Goal: Browse casually: Explore the website without a specific task or goal

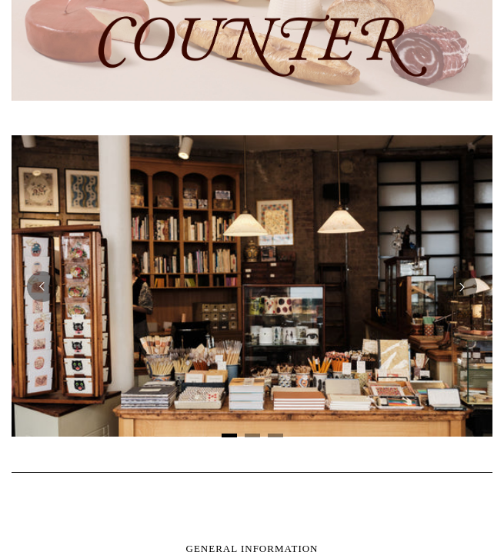
scroll to position [928, 0]
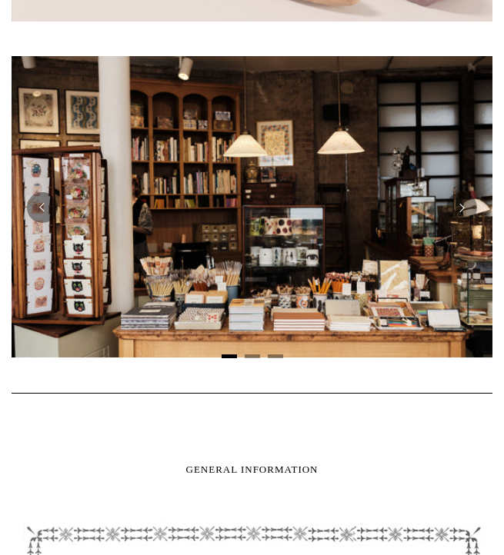
click at [207, 253] on img at bounding box center [252, 207] width 481 height 302
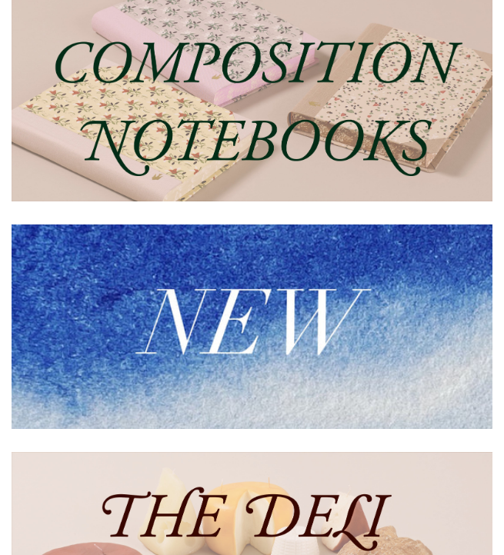
scroll to position [0, 0]
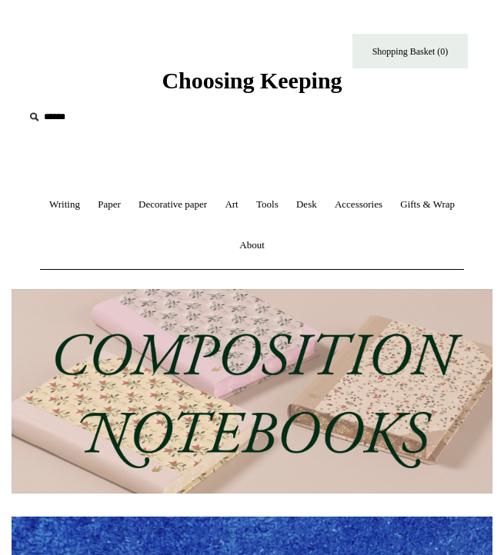
click at [278, 390] on img at bounding box center [252, 391] width 481 height 205
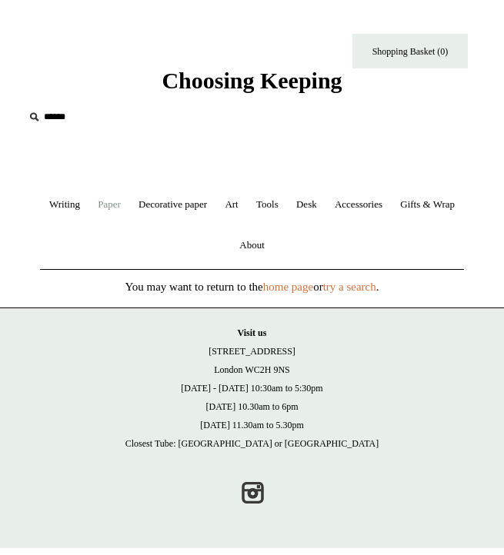
click at [128, 205] on link "Paper +" at bounding box center [109, 205] width 38 height 41
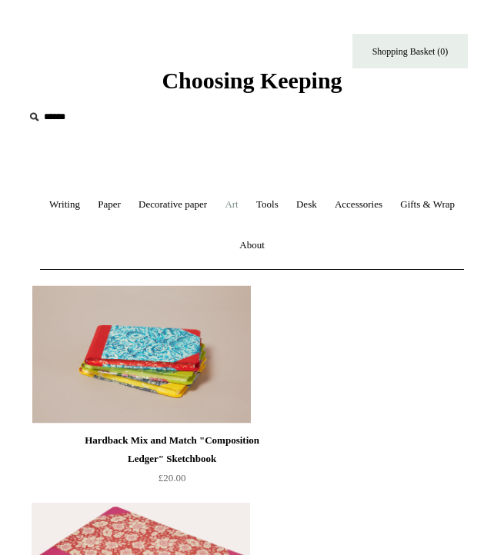
click at [245, 210] on link "Art +" at bounding box center [231, 205] width 28 height 41
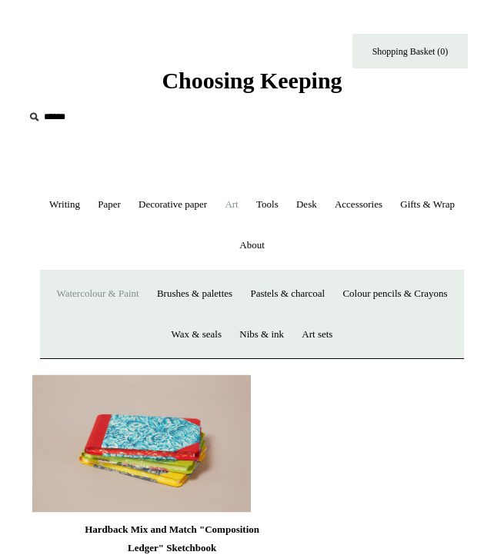
click at [146, 293] on link "Watercolour & Paint" at bounding box center [97, 294] width 98 height 41
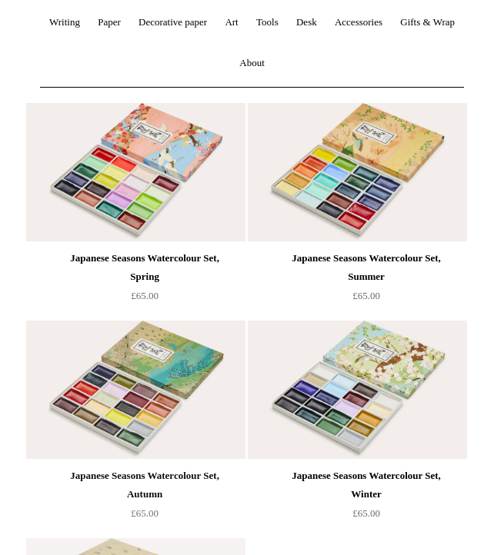
scroll to position [248, 0]
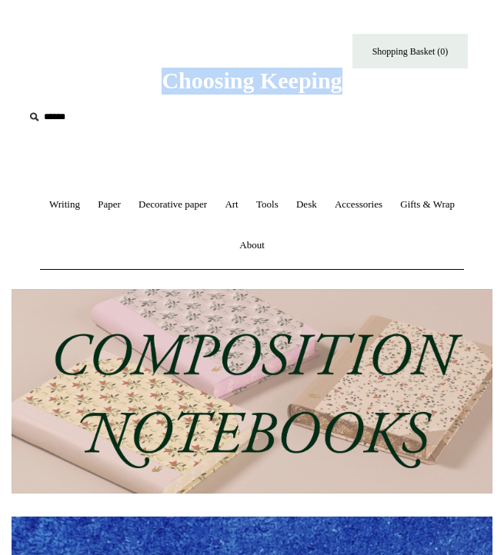
drag, startPoint x: 367, startPoint y: 85, endPoint x: 133, endPoint y: 89, distance: 233.9
click at [133, 89] on div "Choosing Keeping" at bounding box center [252, 47] width 504 height 95
copy span "Choosing Keeping"
click at [215, 209] on link "Decorative paper +" at bounding box center [173, 205] width 84 height 41
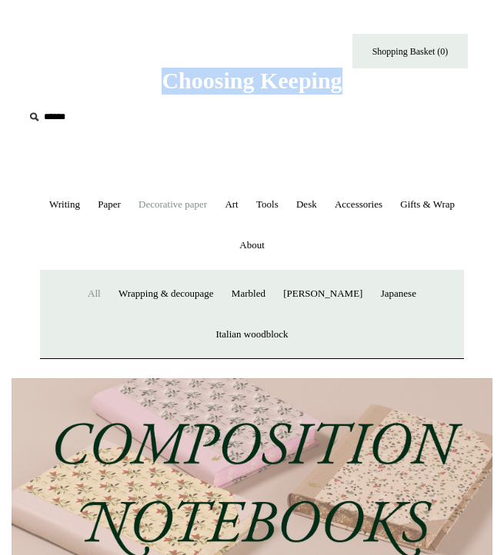
click at [82, 297] on link "All" at bounding box center [94, 294] width 28 height 41
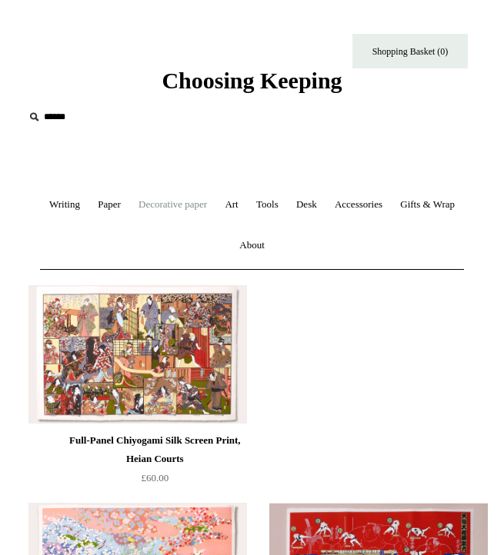
click at [212, 204] on link "Decorative paper +" at bounding box center [173, 205] width 84 height 41
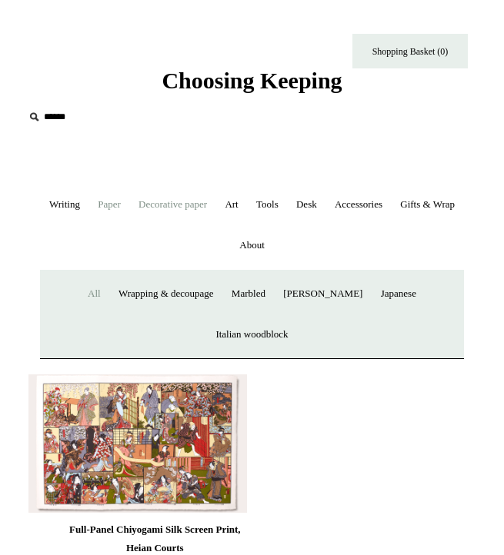
click at [128, 209] on link "Paper +" at bounding box center [109, 205] width 38 height 41
click at [245, 205] on link "Art +" at bounding box center [231, 205] width 28 height 41
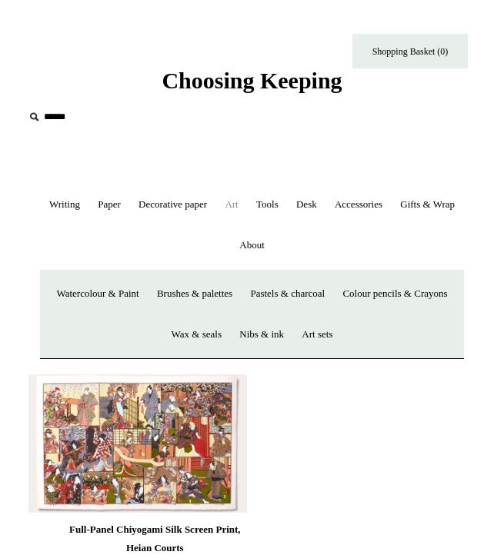
click at [245, 209] on link "Art -" at bounding box center [231, 205] width 28 height 41
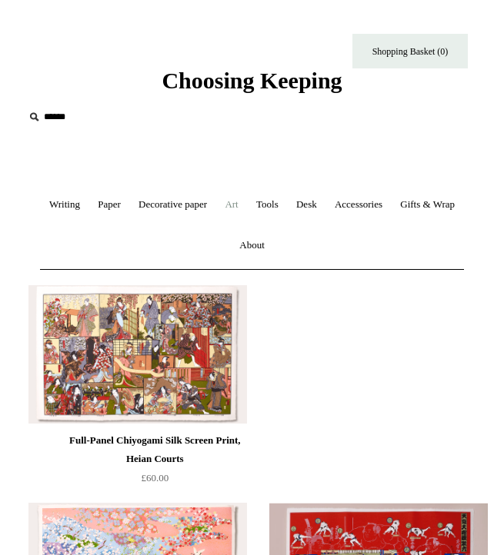
click at [245, 209] on link "Art +" at bounding box center [231, 205] width 28 height 41
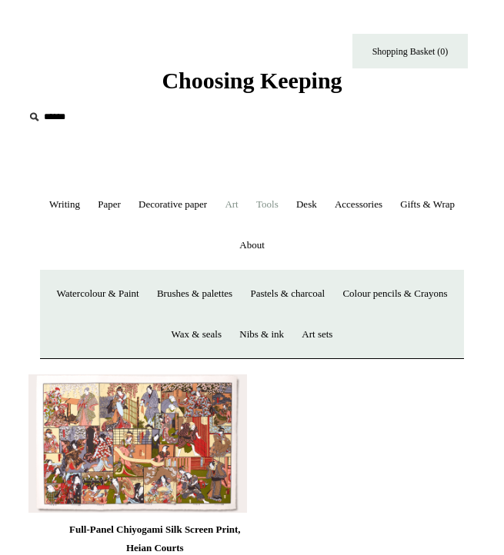
click at [286, 201] on link "Tools +" at bounding box center [268, 205] width 38 height 41
click at [325, 203] on link "Desk +" at bounding box center [307, 205] width 36 height 41
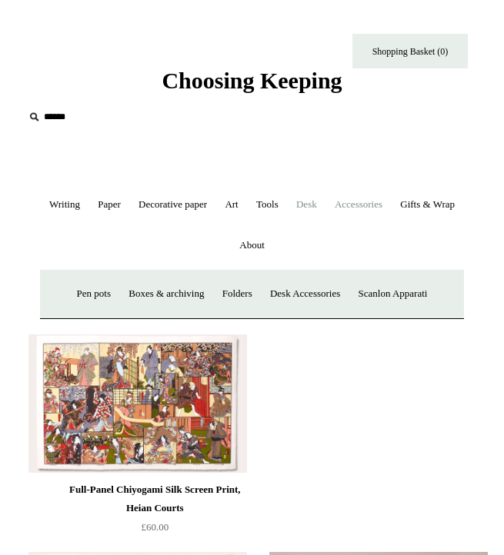
click at [390, 205] on link "Accessories +" at bounding box center [358, 205] width 63 height 41
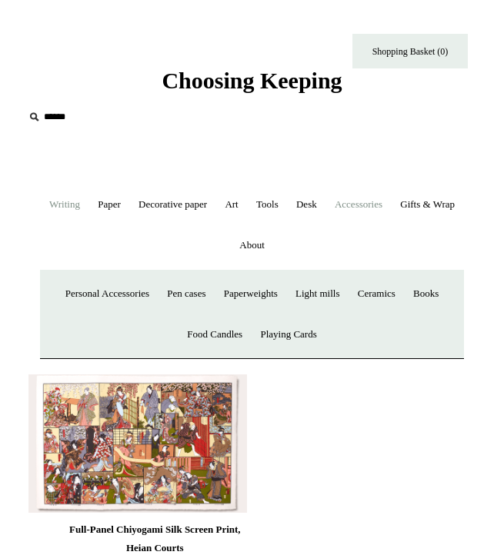
click at [88, 196] on link "Writing +" at bounding box center [65, 205] width 46 height 41
click at [128, 203] on link "Paper +" at bounding box center [109, 205] width 38 height 41
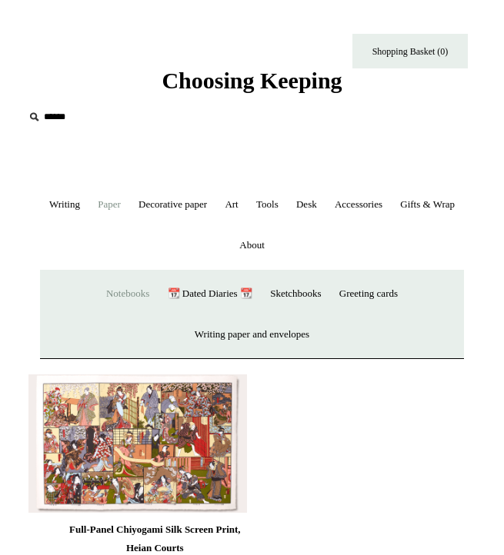
click at [128, 287] on link "Notebooks +" at bounding box center [127, 294] width 58 height 41
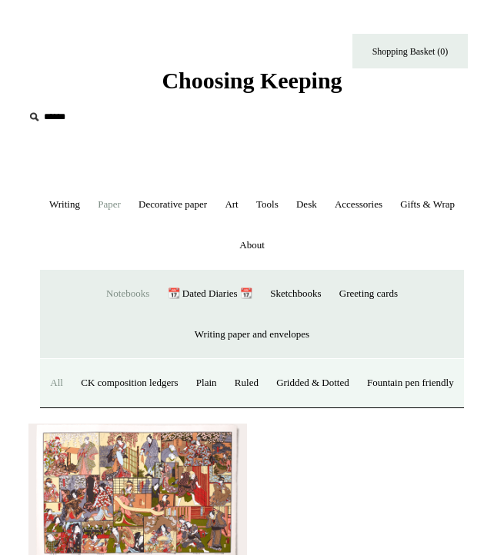
click at [71, 380] on link "All" at bounding box center [56, 383] width 28 height 41
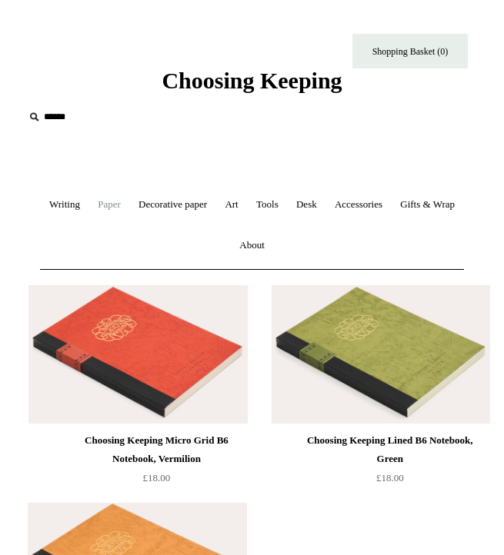
click at [128, 200] on link "Paper +" at bounding box center [109, 205] width 38 height 41
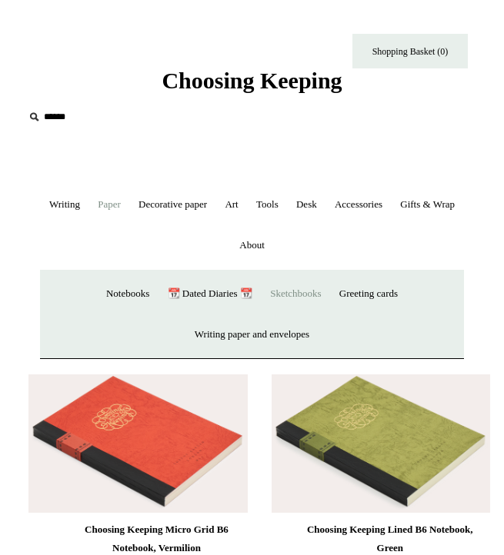
click at [294, 297] on link "Sketchbooks +" at bounding box center [295, 294] width 66 height 41
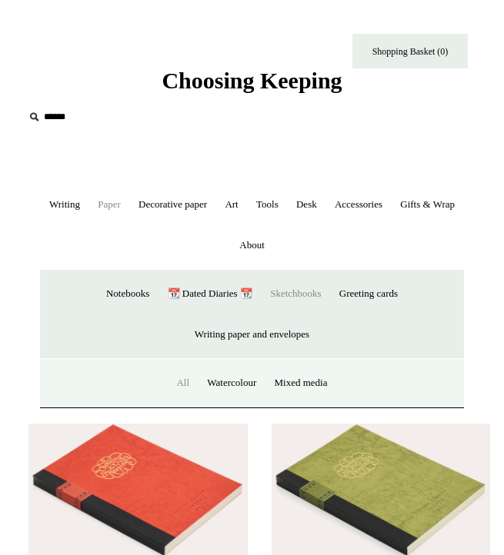
click at [175, 385] on link "All" at bounding box center [182, 383] width 28 height 41
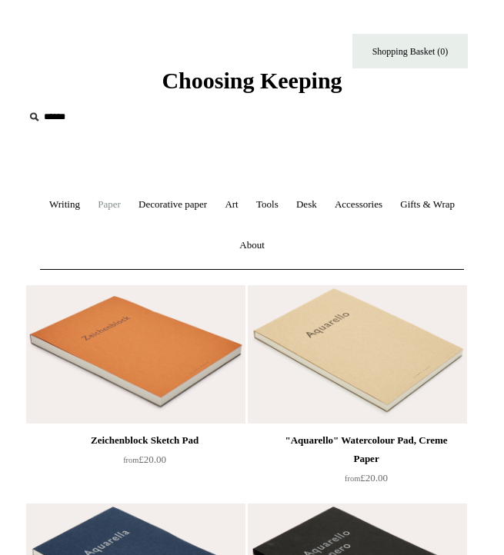
click at [128, 205] on link "Paper +" at bounding box center [109, 205] width 38 height 41
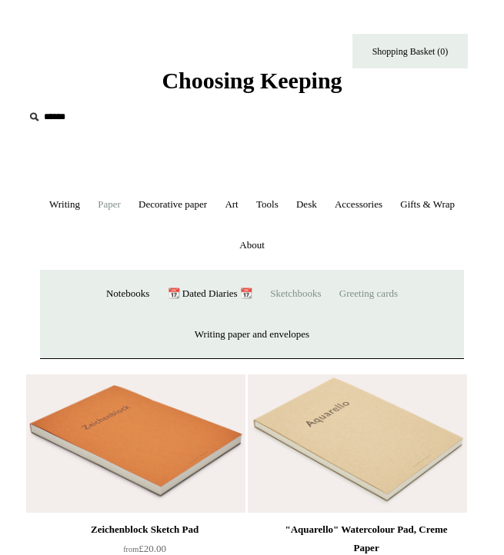
click at [355, 291] on link "Greeting cards +" at bounding box center [369, 294] width 74 height 41
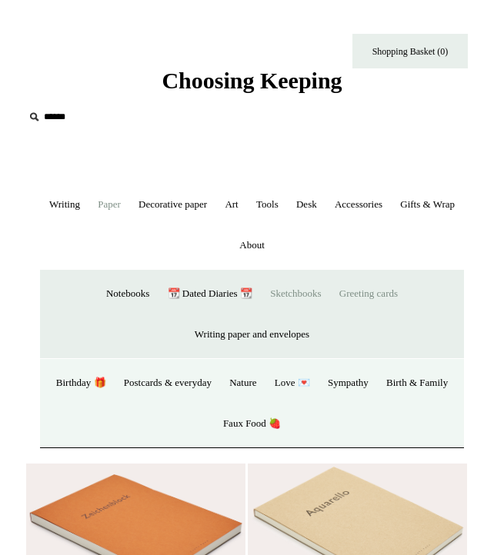
click at [375, 287] on link "Greeting cards -" at bounding box center [369, 294] width 74 height 41
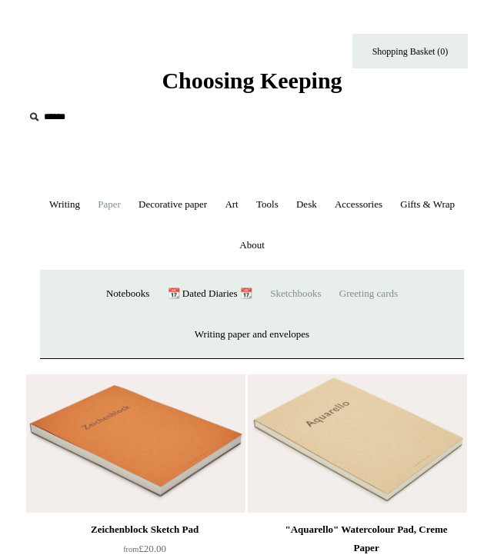
click at [375, 288] on link "Greeting cards +" at bounding box center [369, 294] width 74 height 41
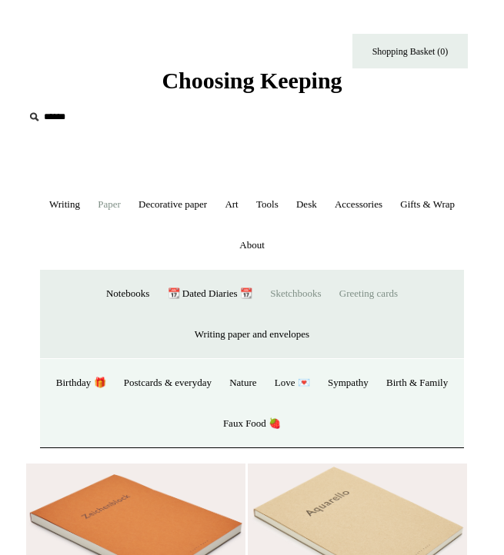
click at [279, 293] on link "Sketchbooks +" at bounding box center [295, 294] width 66 height 41
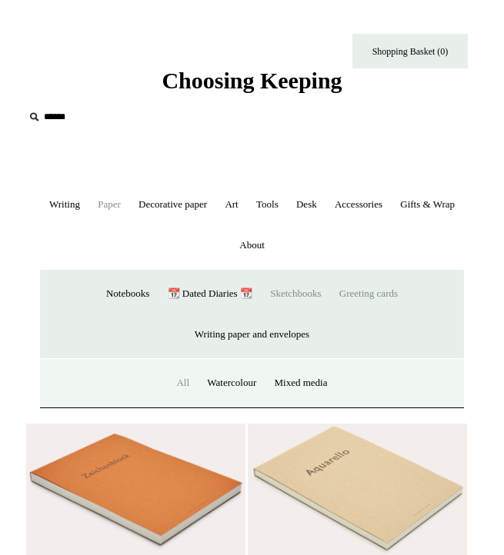
click at [360, 299] on link "Greeting cards +" at bounding box center [369, 294] width 74 height 41
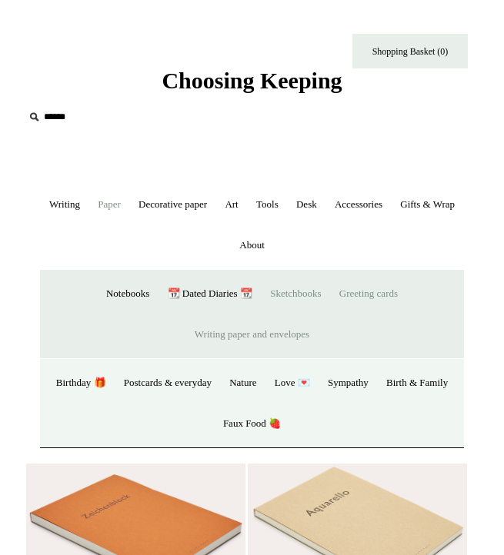
click at [240, 339] on link "Writing paper and envelopes +" at bounding box center [252, 335] width 130 height 41
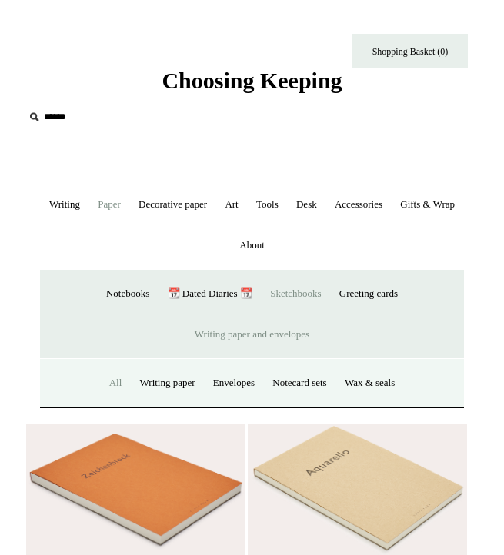
click at [113, 381] on link "All" at bounding box center [116, 383] width 28 height 41
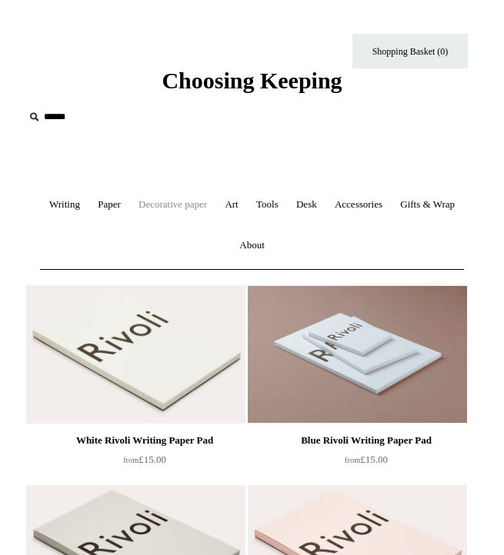
click at [215, 202] on link "Decorative paper +" at bounding box center [173, 205] width 84 height 41
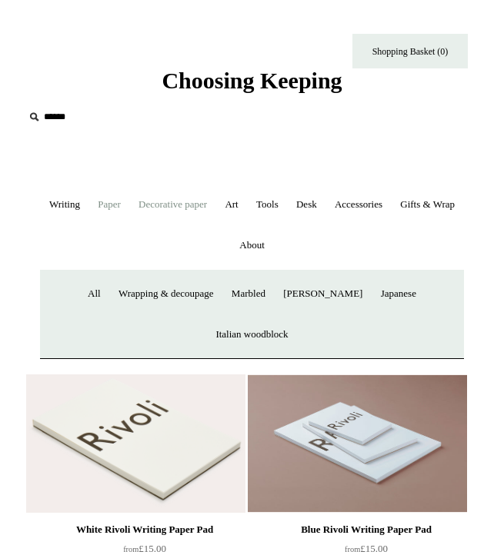
click at [128, 211] on link "Paper +" at bounding box center [109, 205] width 38 height 41
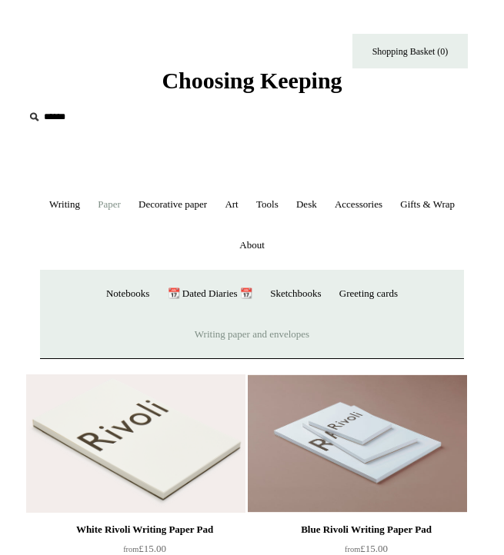
click at [295, 339] on link "Writing paper and envelopes +" at bounding box center [252, 335] width 130 height 41
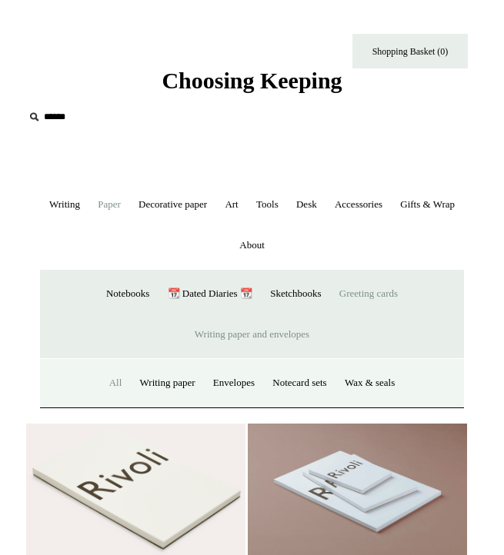
click at [357, 291] on link "Greeting cards +" at bounding box center [369, 294] width 74 height 41
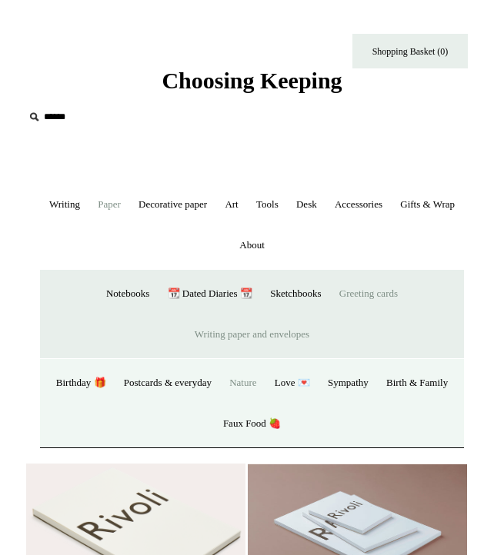
click at [237, 379] on link "Nature" at bounding box center [243, 383] width 42 height 41
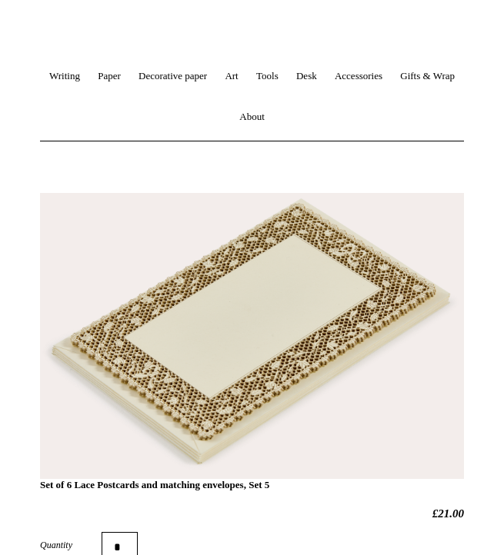
scroll to position [131, 0]
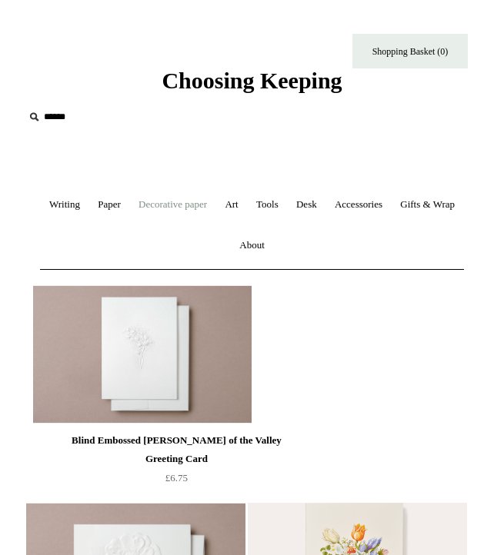
click at [205, 206] on link "Decorative paper +" at bounding box center [173, 205] width 84 height 41
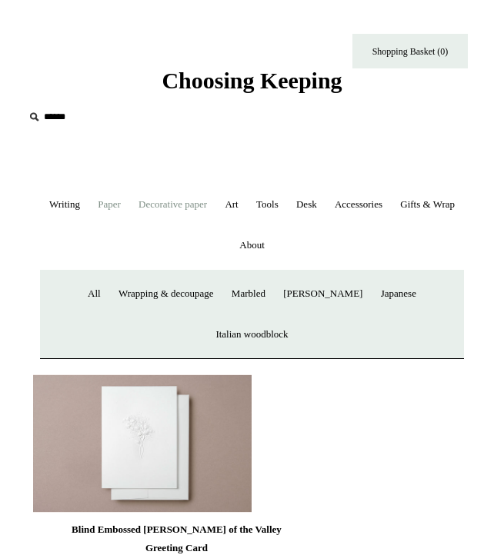
click at [128, 207] on link "Paper +" at bounding box center [109, 205] width 38 height 41
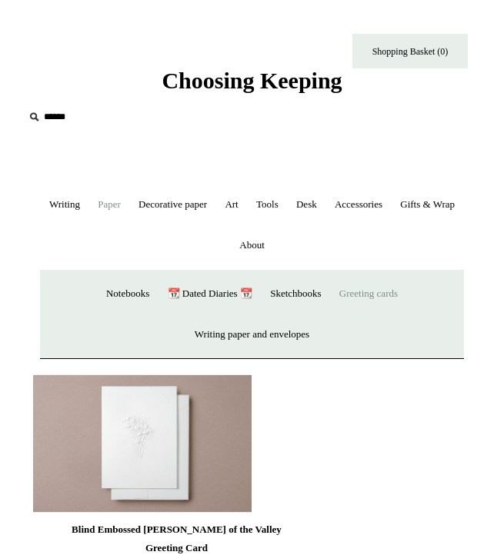
click at [356, 287] on link "Greeting cards +" at bounding box center [369, 294] width 74 height 41
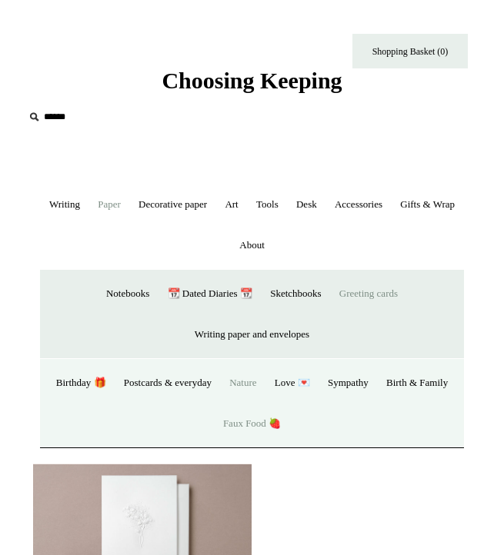
click at [245, 420] on link "Faux Food 🍓" at bounding box center [251, 424] width 73 height 41
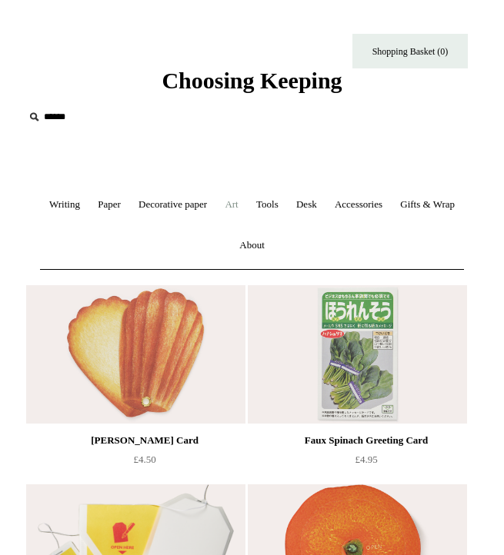
click at [245, 201] on link "Art +" at bounding box center [231, 205] width 28 height 41
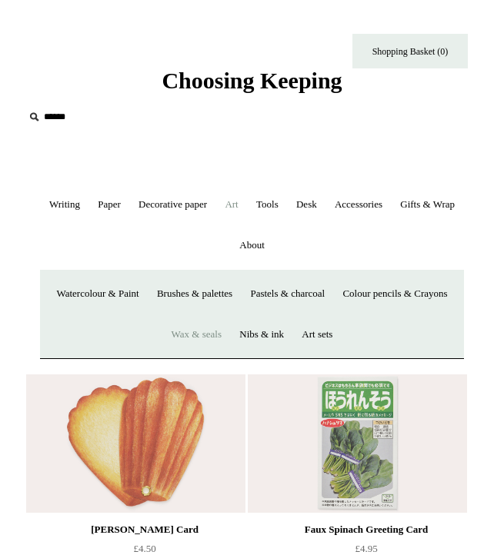
click at [229, 339] on link "Wax & seals" at bounding box center [196, 335] width 65 height 41
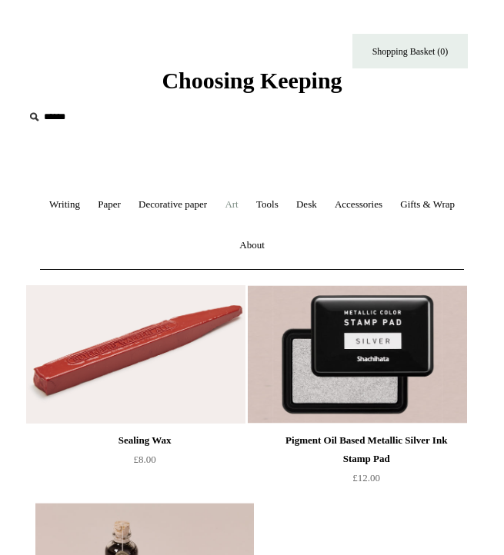
click at [245, 205] on link "Art +" at bounding box center [231, 205] width 28 height 41
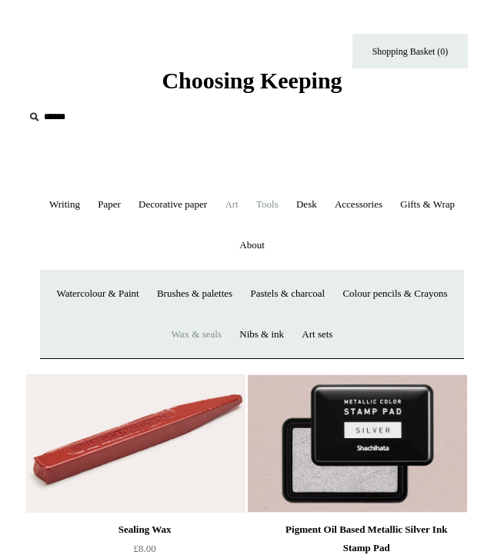
click at [286, 209] on link "Tools +" at bounding box center [268, 205] width 38 height 41
click at [247, 296] on link "Scissors" at bounding box center [222, 294] width 48 height 41
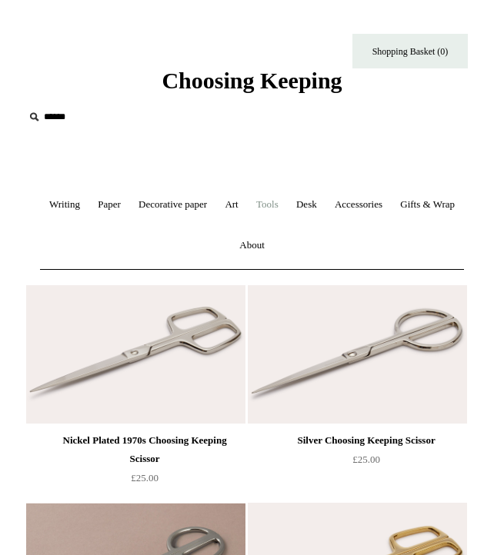
click at [286, 211] on link "Tools +" at bounding box center [268, 205] width 38 height 41
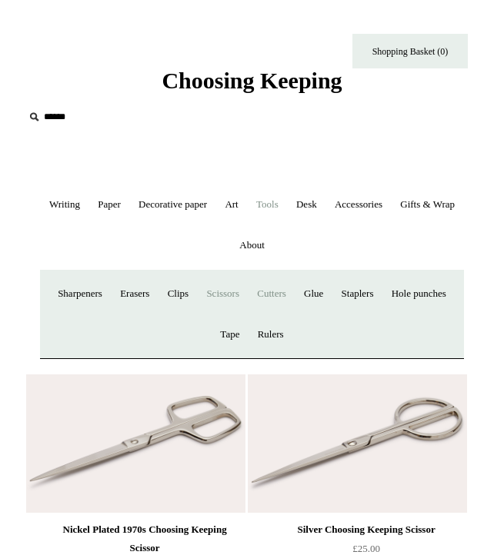
click at [294, 288] on link "Cutters" at bounding box center [271, 294] width 45 height 41
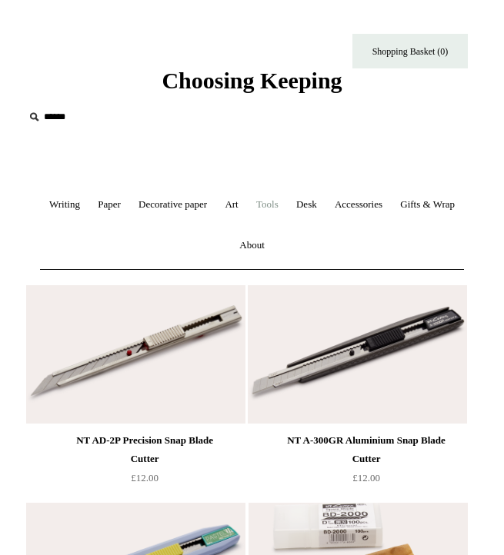
click at [286, 210] on link "Tools +" at bounding box center [268, 205] width 38 height 41
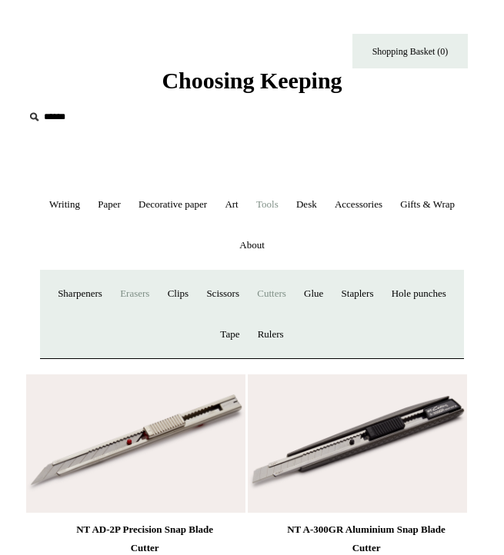
click at [156, 289] on link "Erasers" at bounding box center [134, 294] width 45 height 41
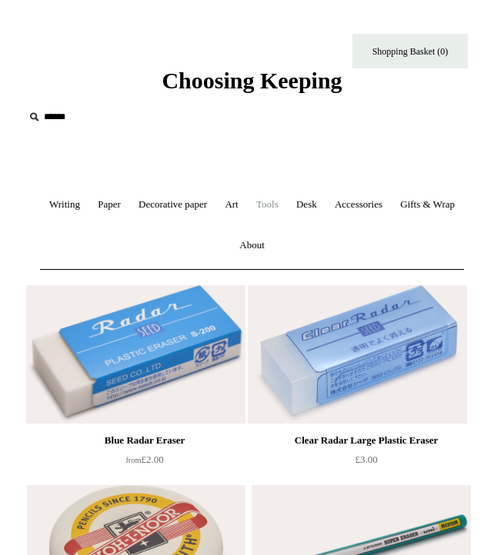
click at [286, 213] on link "Tools +" at bounding box center [268, 205] width 38 height 41
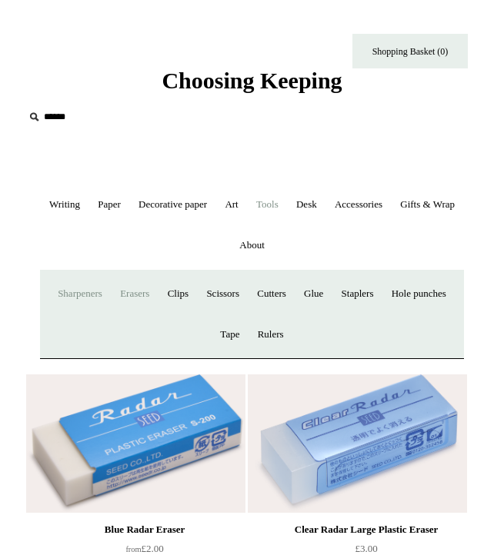
click at [105, 291] on link "Sharpeners" at bounding box center [80, 294] width 60 height 41
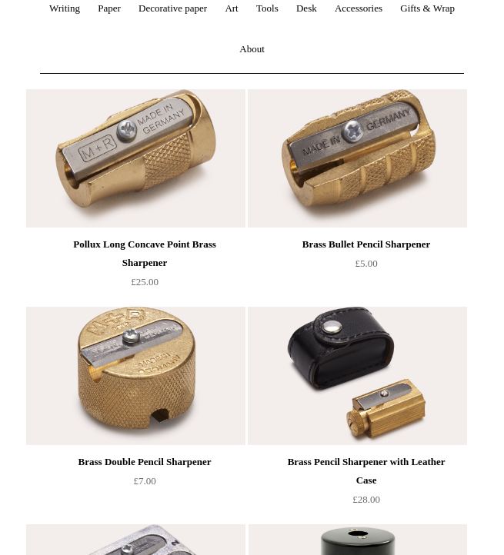
scroll to position [67, 0]
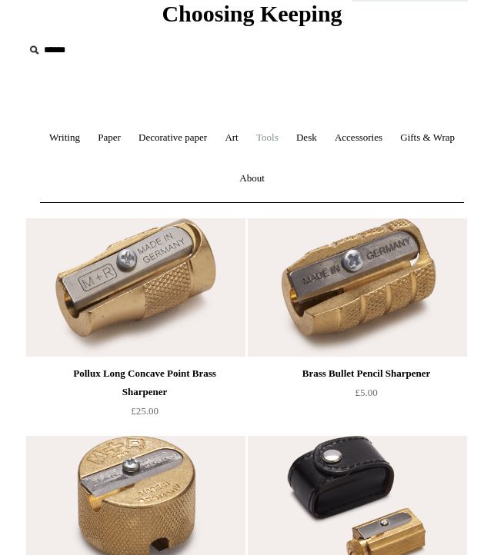
click at [286, 137] on link "Tools +" at bounding box center [268, 138] width 38 height 41
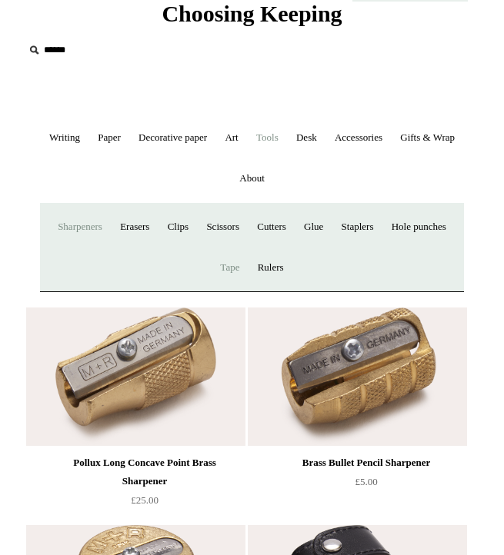
click at [247, 272] on link "Tape +" at bounding box center [229, 268] width 35 height 41
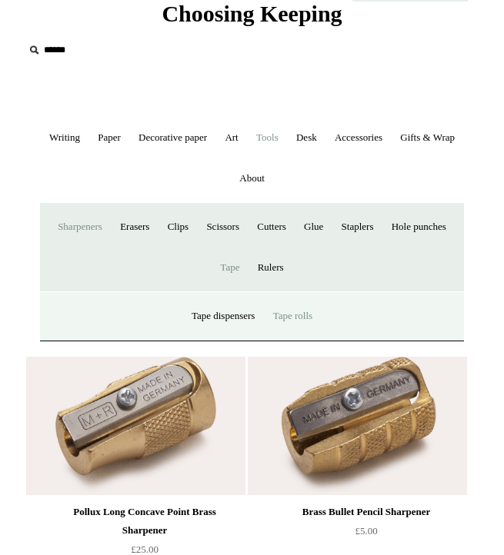
click at [297, 325] on link "Tape rolls" at bounding box center [292, 316] width 55 height 41
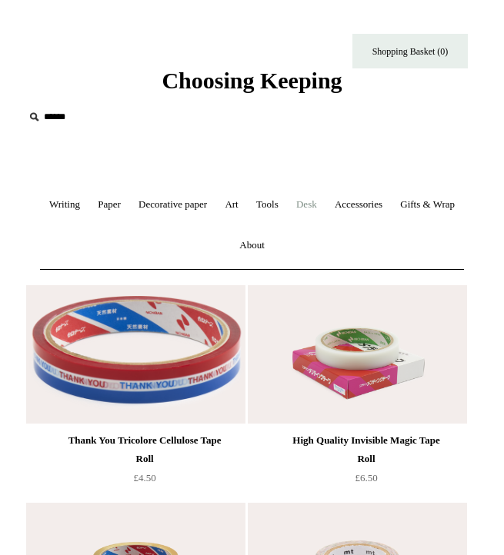
click at [325, 202] on link "Desk +" at bounding box center [307, 205] width 36 height 41
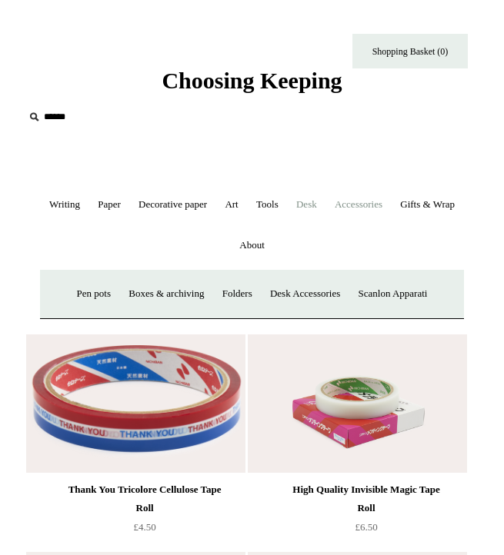
click at [390, 204] on link "Accessories +" at bounding box center [358, 205] width 63 height 41
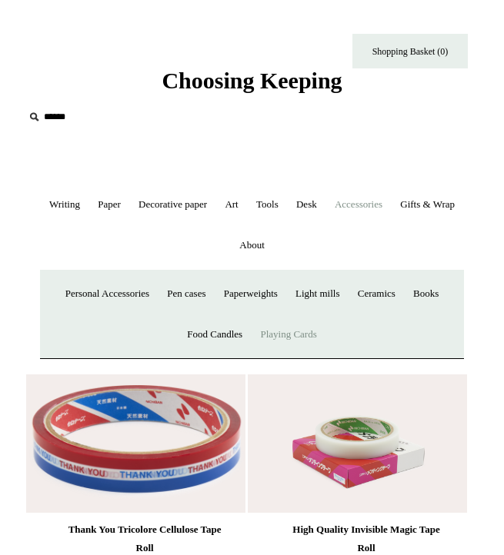
click at [301, 336] on link "Playing Cards" at bounding box center [288, 335] width 72 height 41
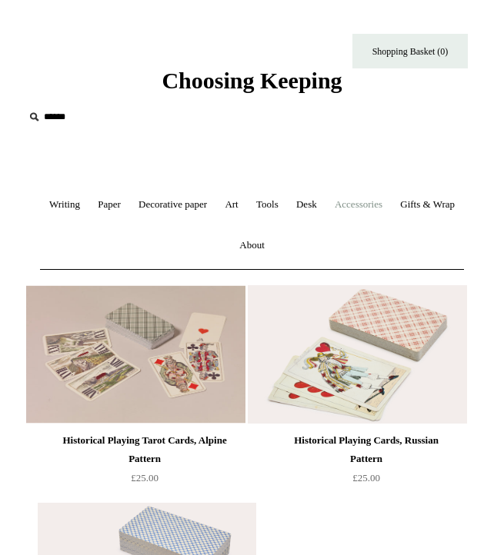
click at [390, 211] on link "Accessories +" at bounding box center [358, 205] width 63 height 41
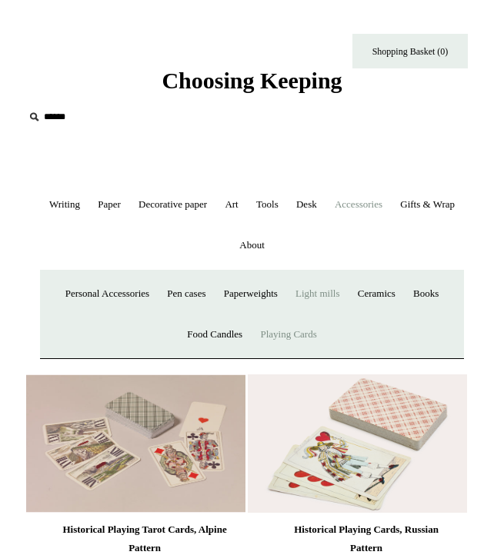
click at [330, 295] on link "Light mills" at bounding box center [317, 294] width 59 height 41
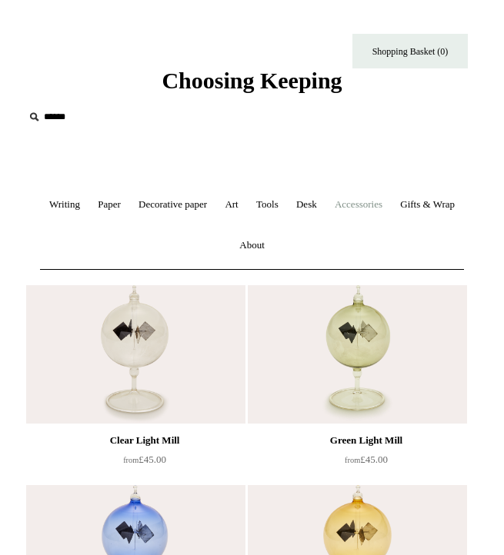
click at [390, 205] on link "Accessories +" at bounding box center [358, 205] width 63 height 41
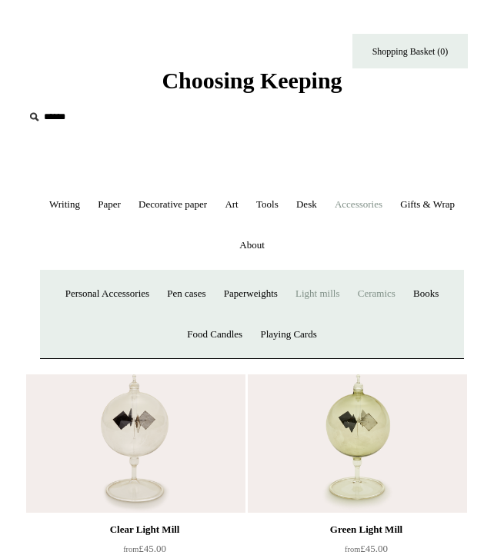
click at [389, 295] on link "Ceramics +" at bounding box center [376, 294] width 53 height 41
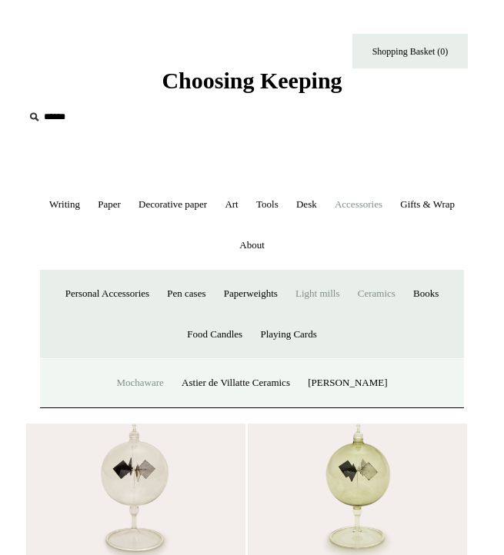
click at [142, 380] on link "Mochaware" at bounding box center [139, 383] width 62 height 41
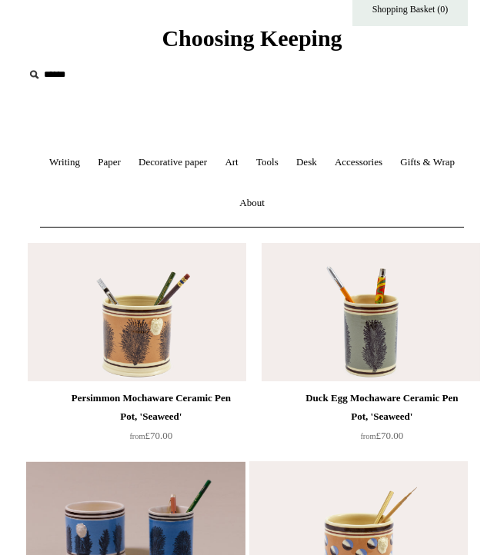
scroll to position [48, 0]
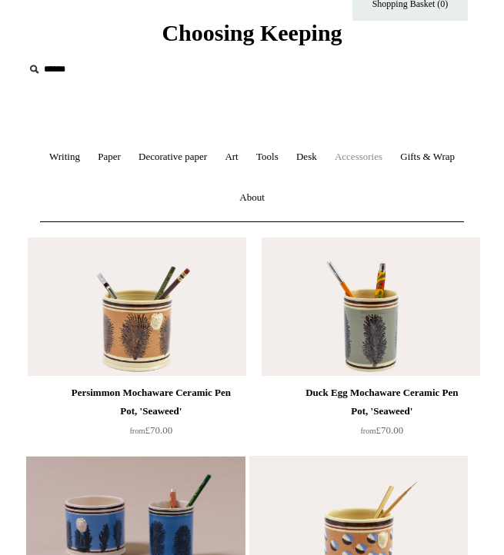
click at [390, 160] on link "Accessories +" at bounding box center [358, 157] width 63 height 41
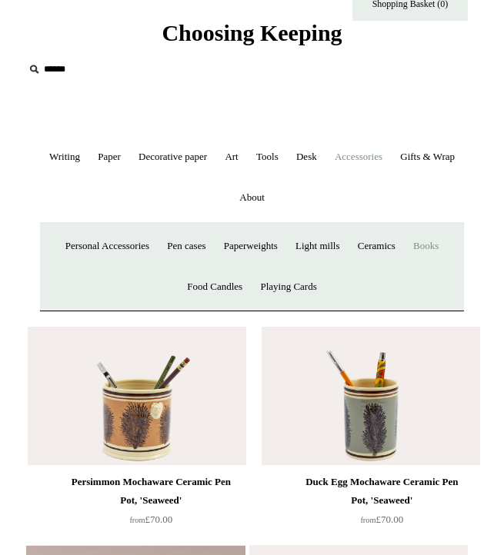
click at [440, 239] on link "Books" at bounding box center [425, 246] width 41 height 41
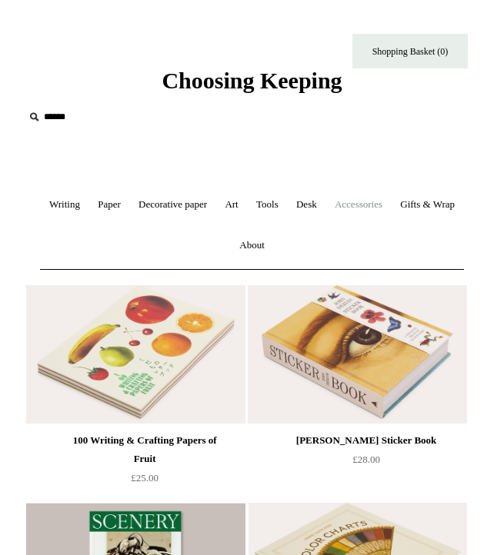
click at [390, 198] on link "Accessories +" at bounding box center [358, 205] width 63 height 41
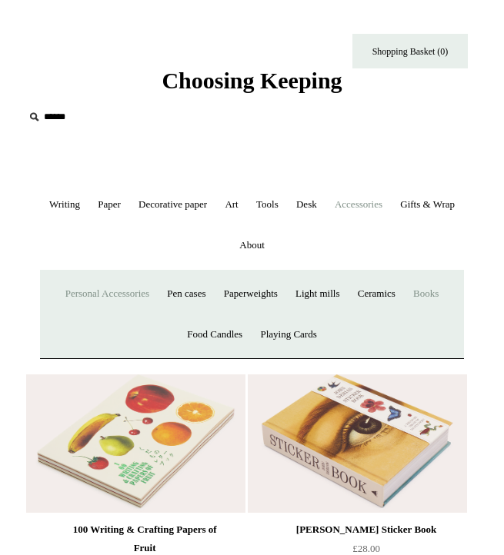
click at [127, 298] on link "Personal Accessories +" at bounding box center [107, 294] width 99 height 41
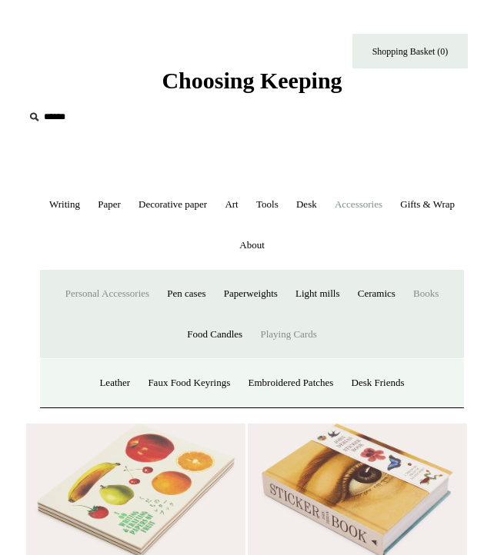
click at [289, 340] on link "Playing Cards" at bounding box center [288, 335] width 72 height 41
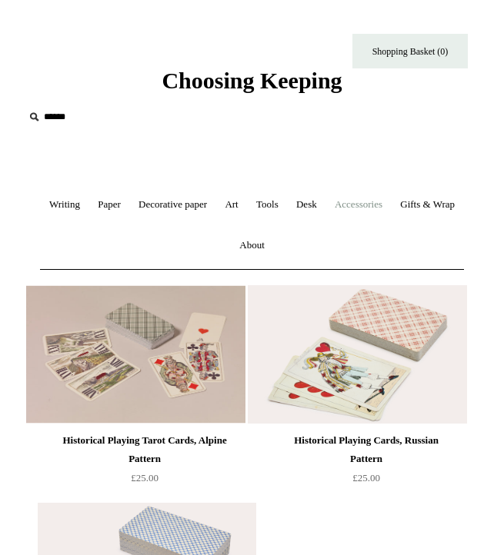
click at [385, 199] on link "Accessories +" at bounding box center [358, 205] width 63 height 41
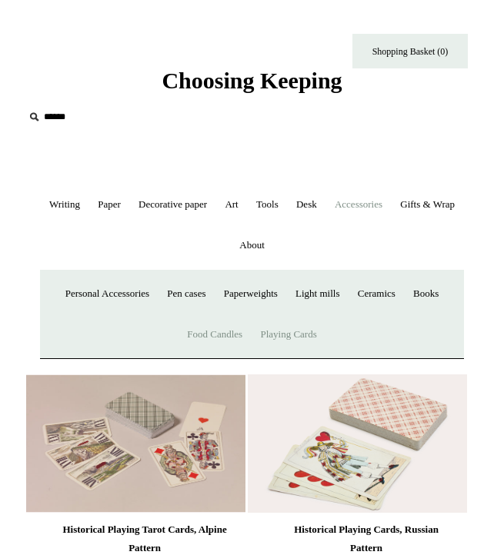
click at [224, 327] on link "Food Candles" at bounding box center [214, 335] width 71 height 41
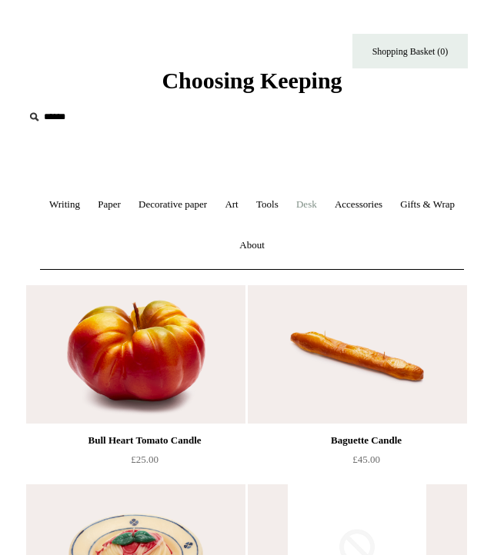
click at [325, 202] on link "Desk +" at bounding box center [307, 205] width 36 height 41
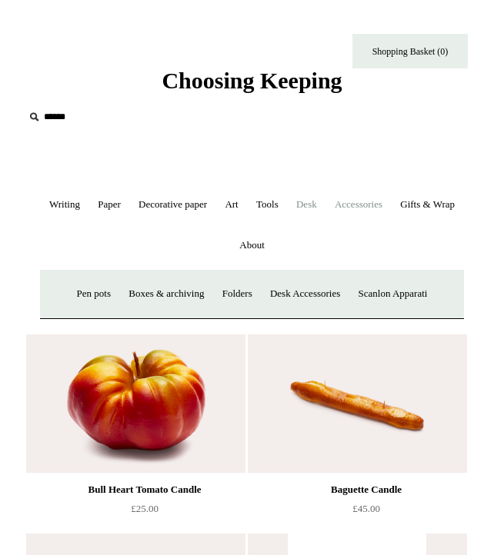
click at [390, 204] on link "Accessories +" at bounding box center [358, 205] width 63 height 41
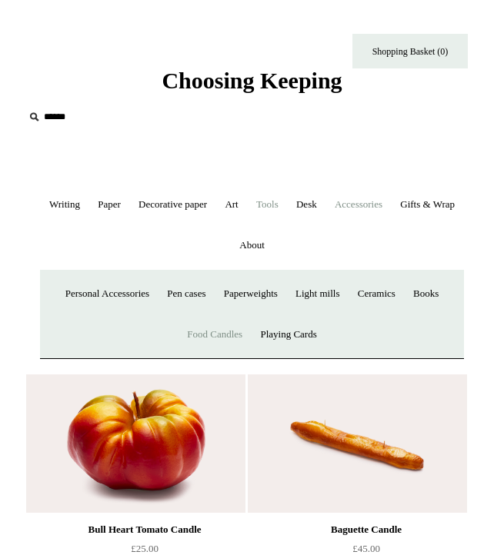
click at [286, 207] on link "Tools +" at bounding box center [268, 205] width 38 height 41
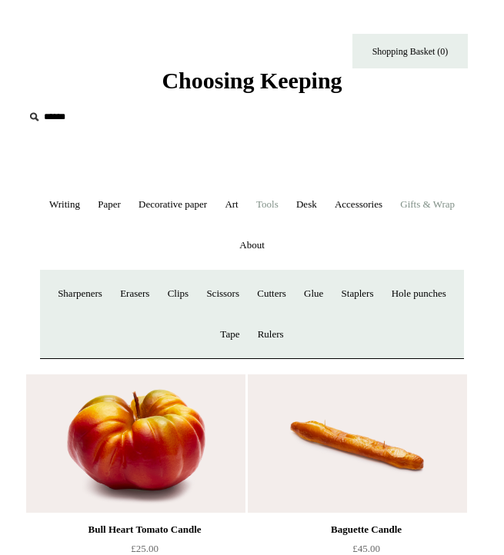
click at [392, 225] on link "Gifts & Wrap +" at bounding box center [427, 205] width 70 height 41
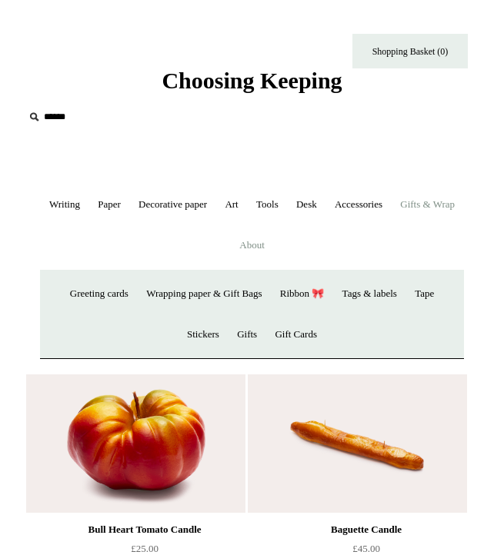
click at [272, 245] on link "About +" at bounding box center [252, 245] width 41 height 41
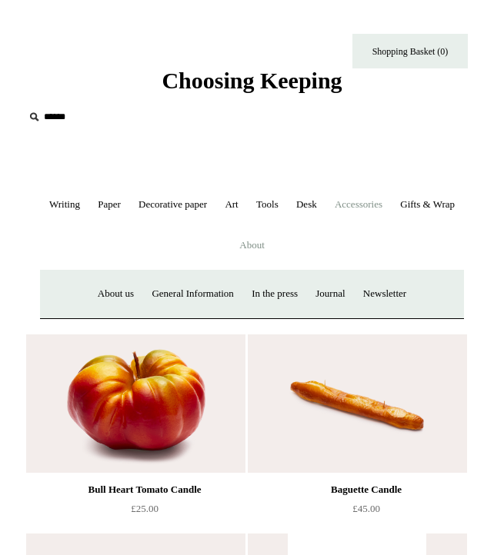
click at [390, 205] on link "Accessories +" at bounding box center [358, 205] width 63 height 41
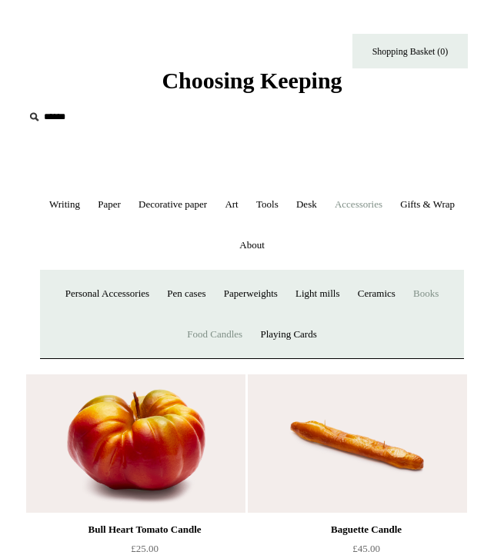
click at [444, 298] on link "Books" at bounding box center [425, 294] width 41 height 41
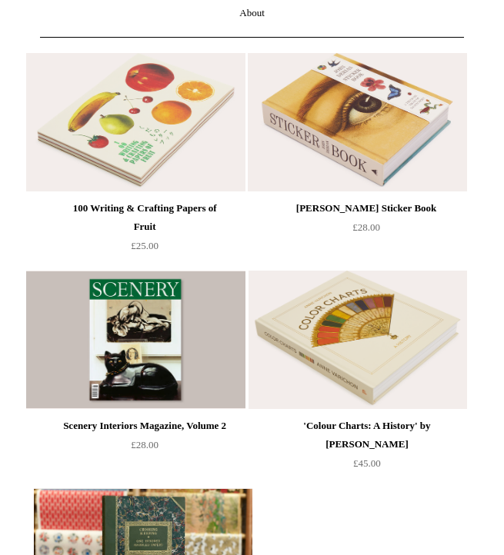
scroll to position [104, 0]
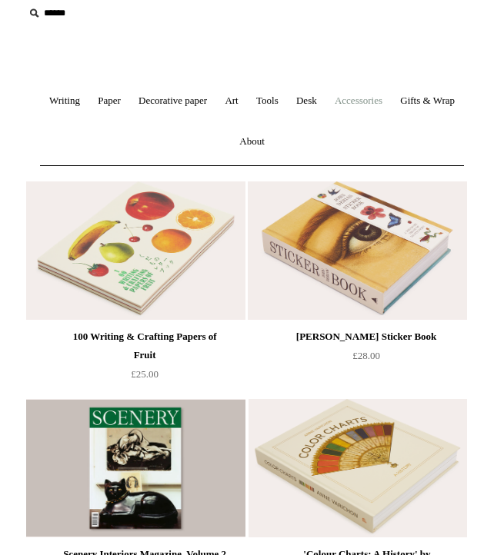
click at [390, 98] on link "Accessories +" at bounding box center [358, 101] width 63 height 41
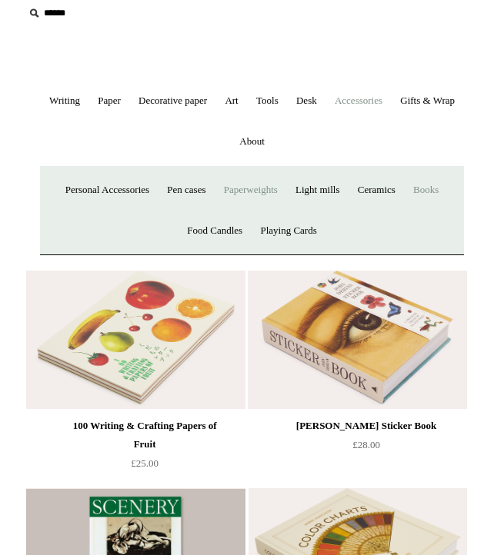
click at [264, 195] on link "Paperweights +" at bounding box center [250, 190] width 69 height 41
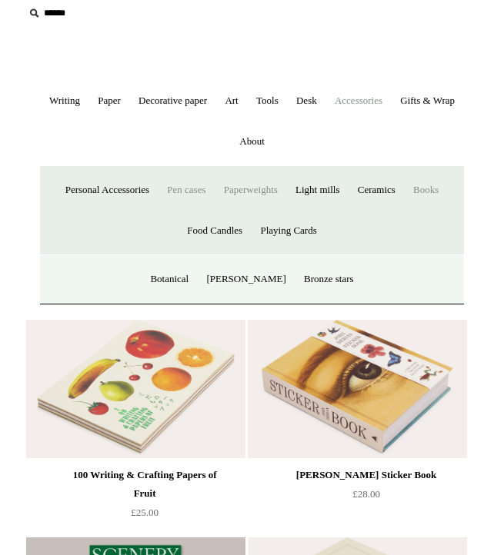
click at [175, 193] on link "Pen cases" at bounding box center [186, 190] width 54 height 41
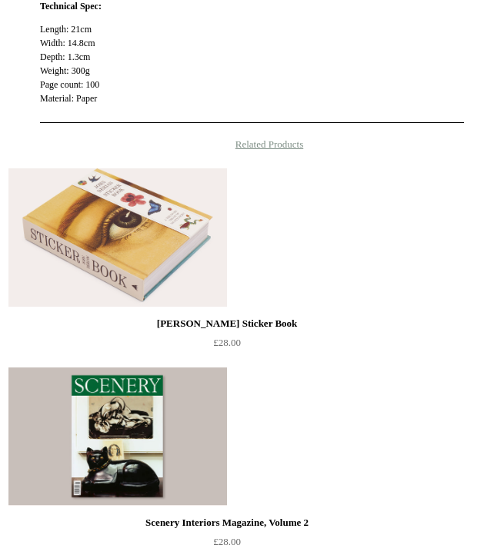
scroll to position [859, 0]
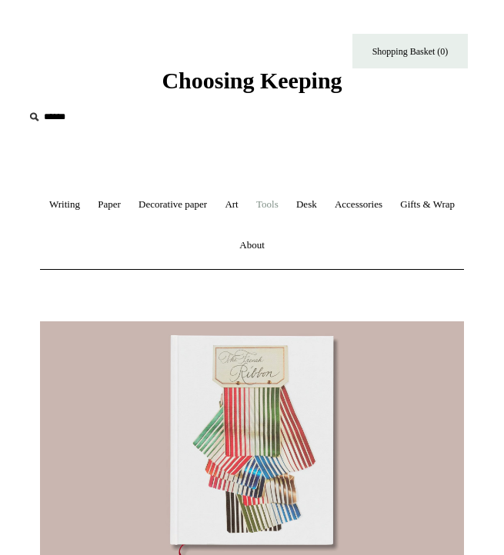
scroll to position [355, 0]
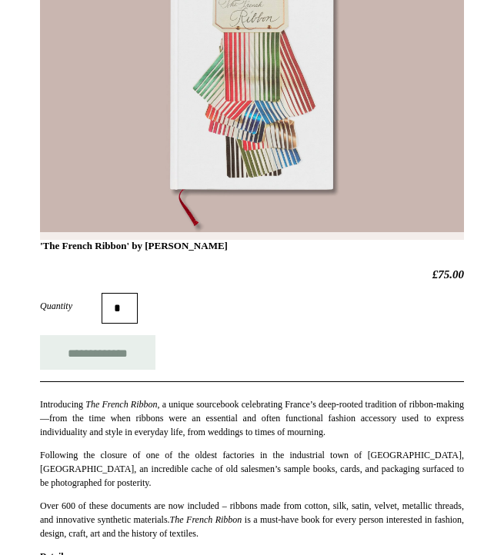
drag, startPoint x: 259, startPoint y: 247, endPoint x: 27, endPoint y: 245, distance: 231.6
copy h1 "'The French Ribbon' by Suzanne Slesin"
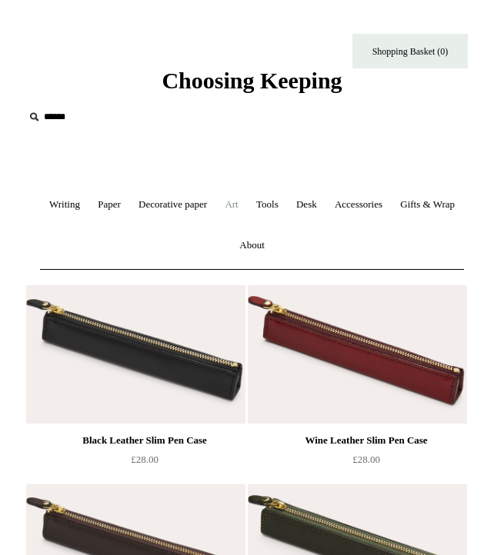
click at [245, 209] on link "Art +" at bounding box center [231, 205] width 28 height 41
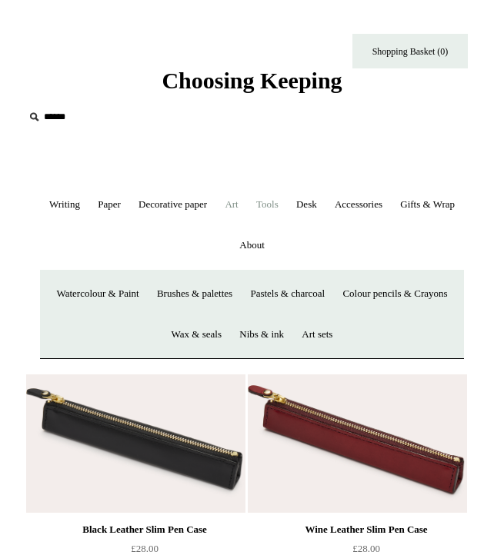
click at [286, 208] on link "Tools +" at bounding box center [268, 205] width 38 height 41
click at [325, 203] on link "Desk +" at bounding box center [307, 205] width 36 height 41
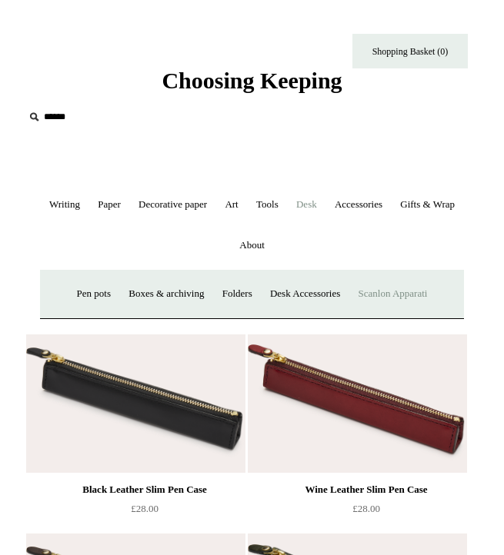
click at [393, 299] on link "Scanlon Apparati" at bounding box center [393, 294] width 85 height 41
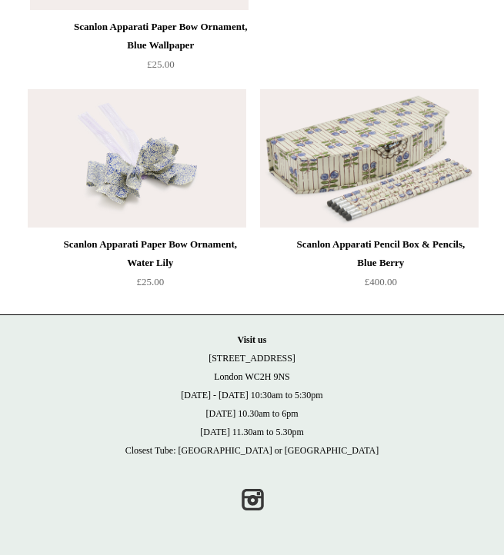
scroll to position [4108, 0]
